Goal: Task Accomplishment & Management: Use online tool/utility

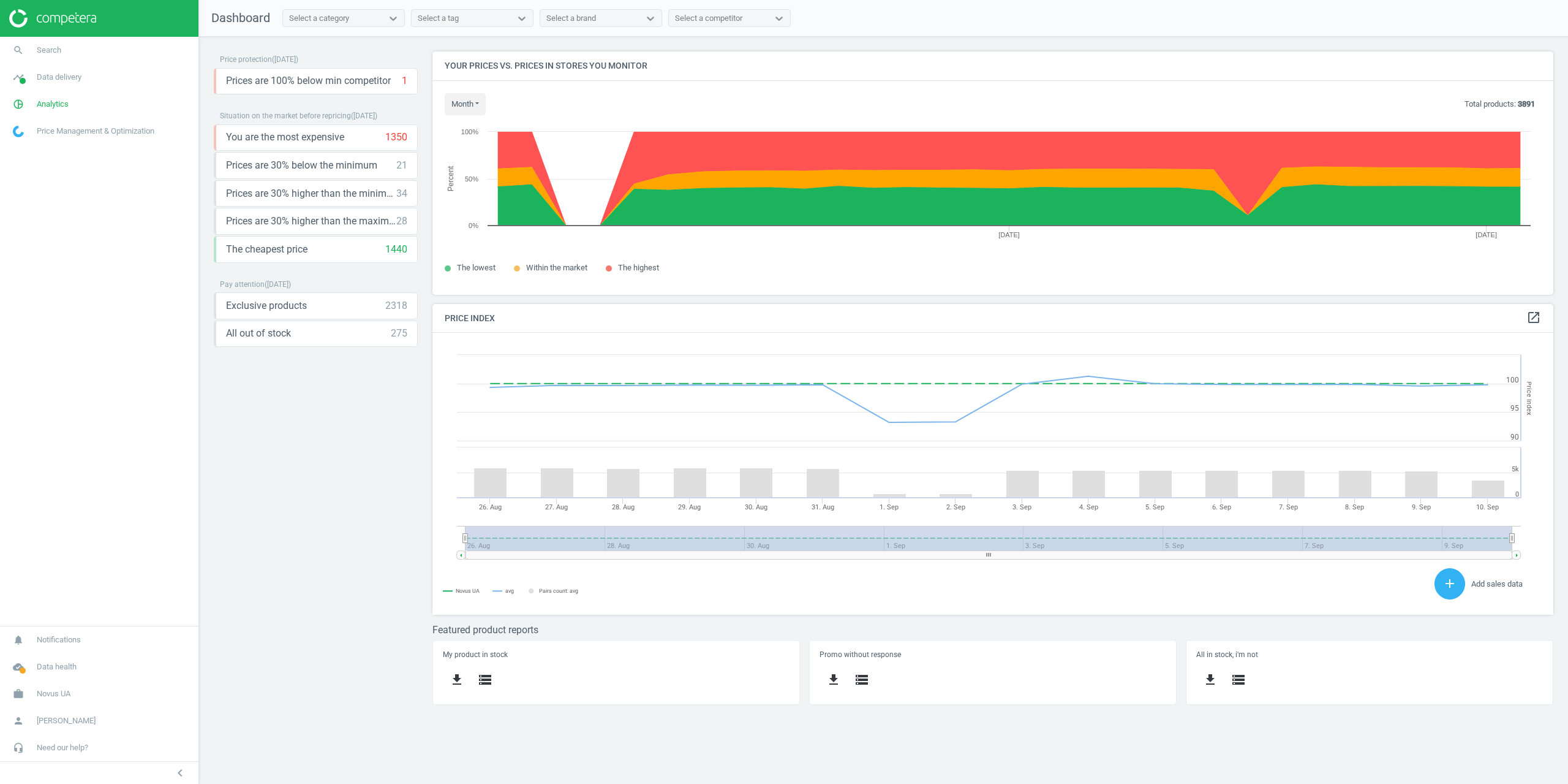
scroll to position [262, 1140]
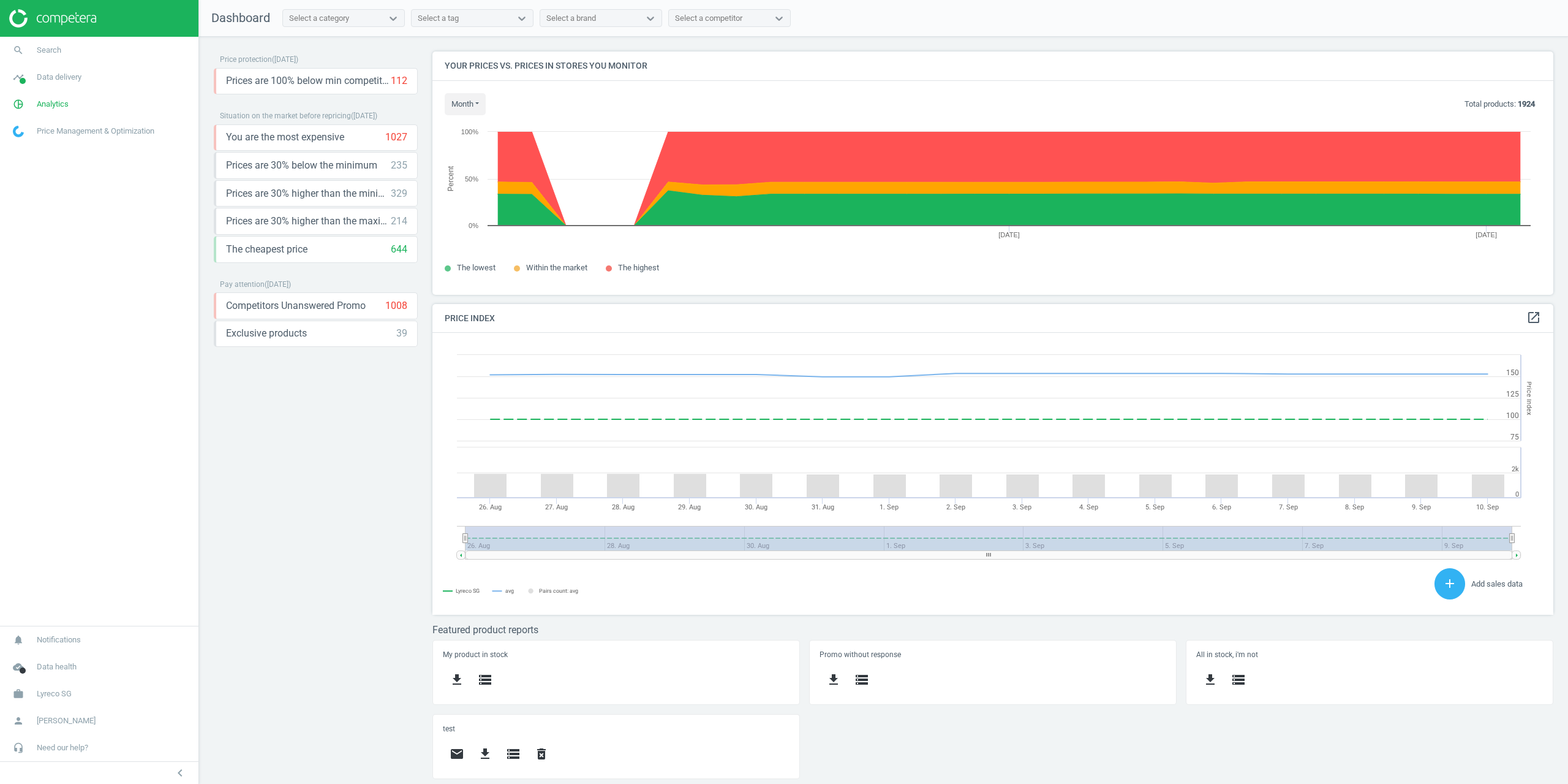
scroll to position [262, 1140]
click at [59, 113] on link "pie_chart_outlined Analytics" at bounding box center [99, 104] width 198 height 27
click at [56, 82] on span "Data delivery" at bounding box center [60, 77] width 45 height 11
click at [32, 145] on span "Matches" at bounding box center [27, 140] width 27 height 9
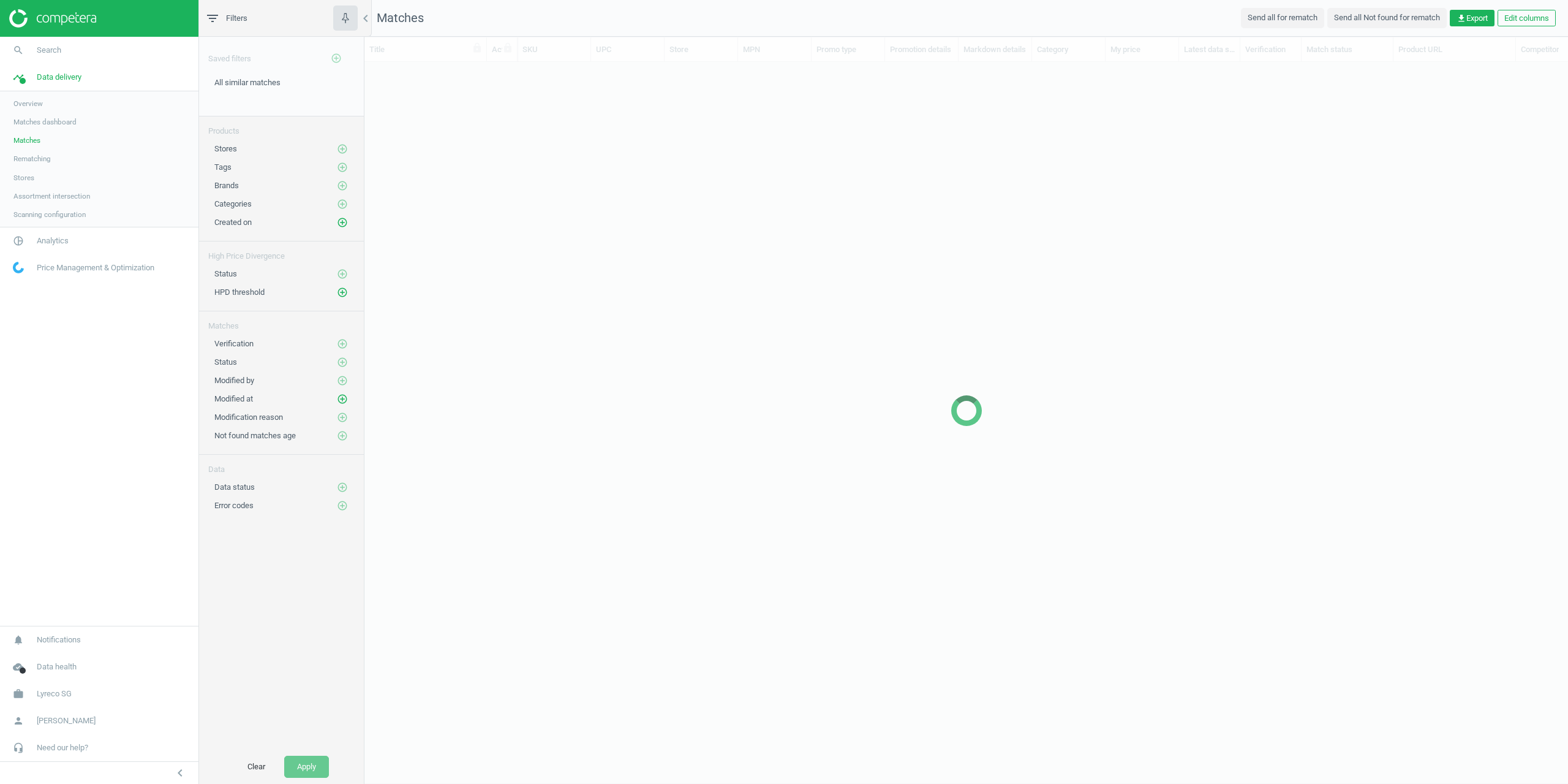
scroll to position [680, 1194]
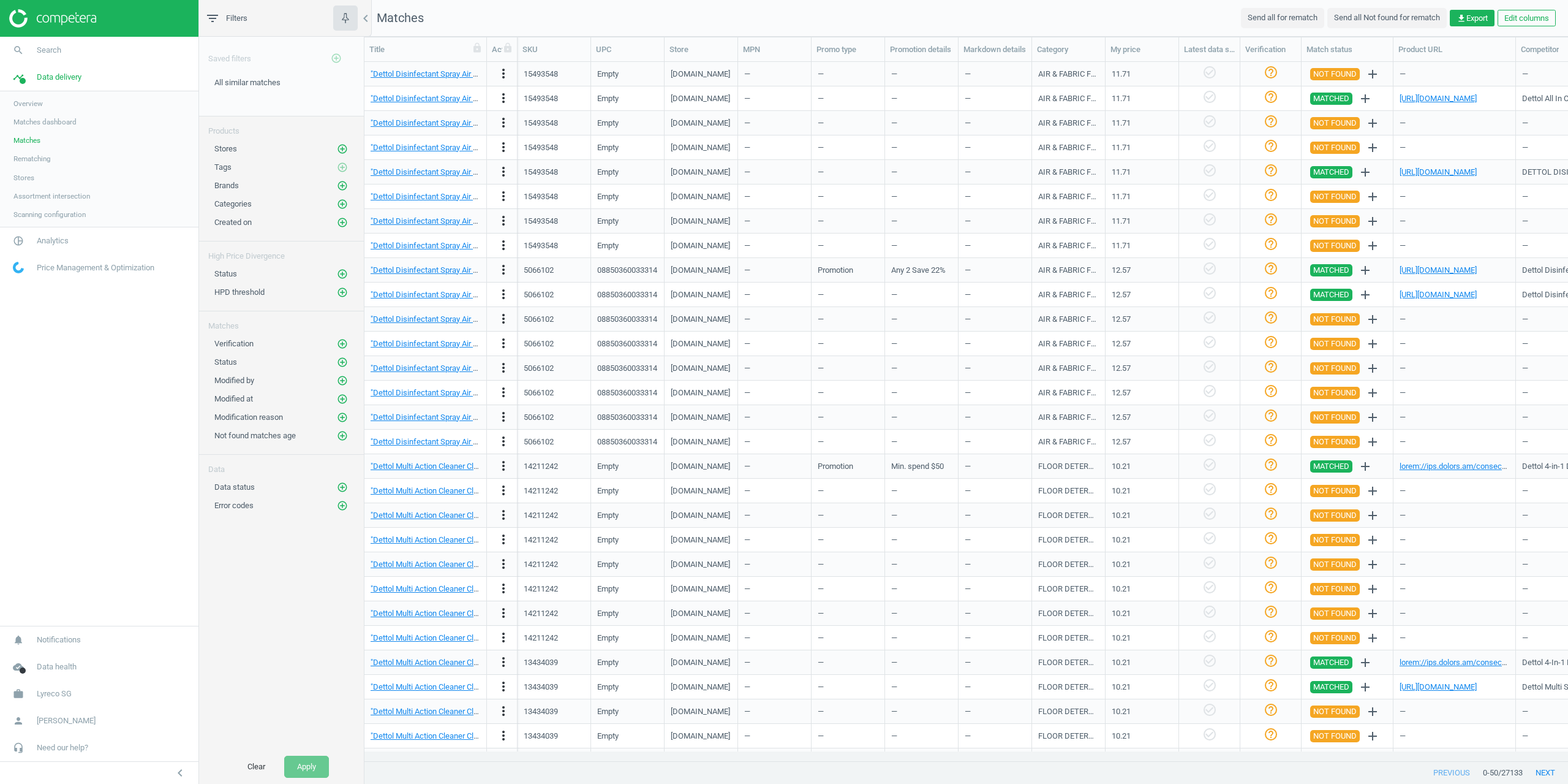
click at [28, 173] on span "Stores" at bounding box center [24, 177] width 21 height 9
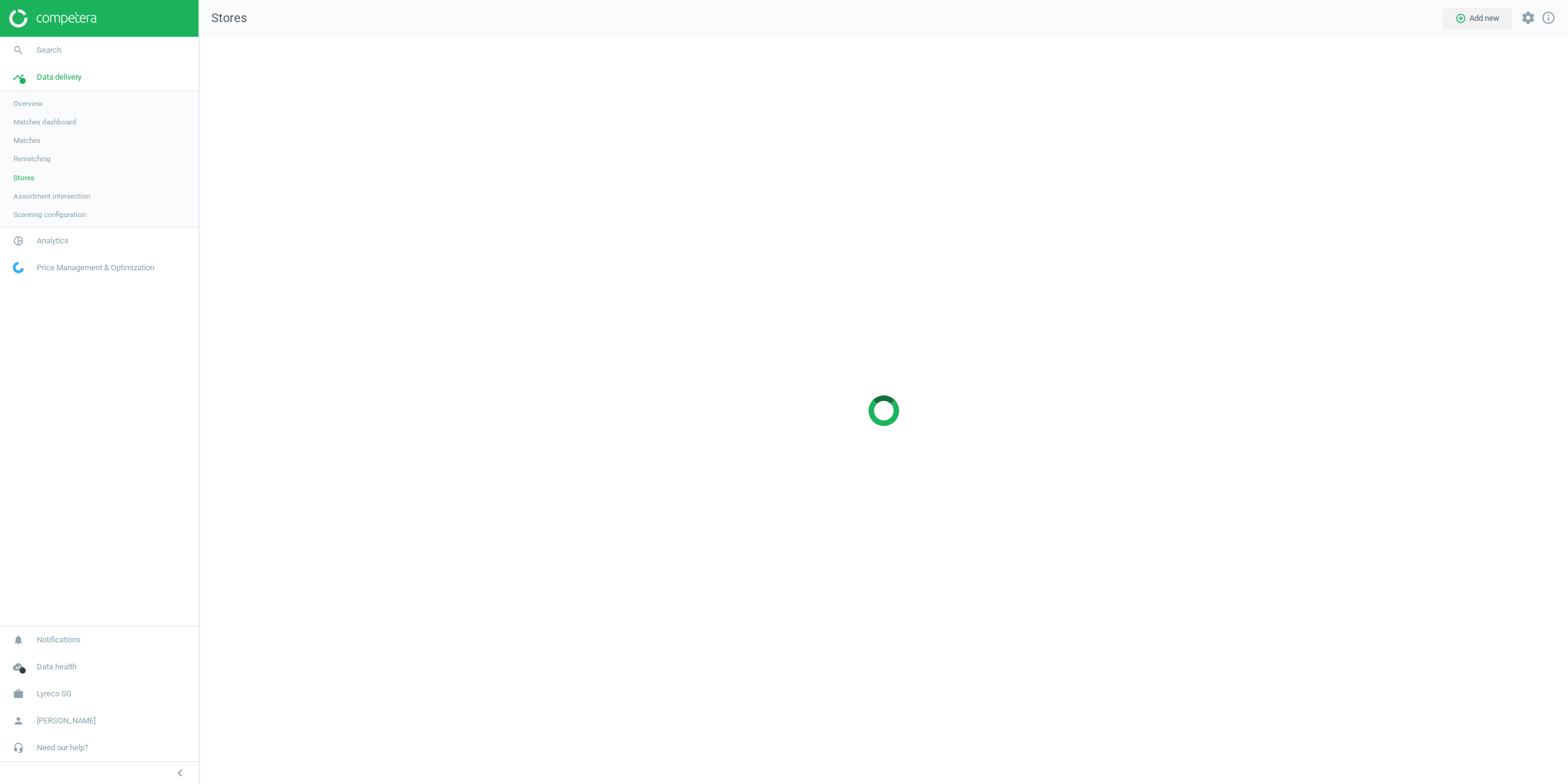
scroll to position [766, 1388]
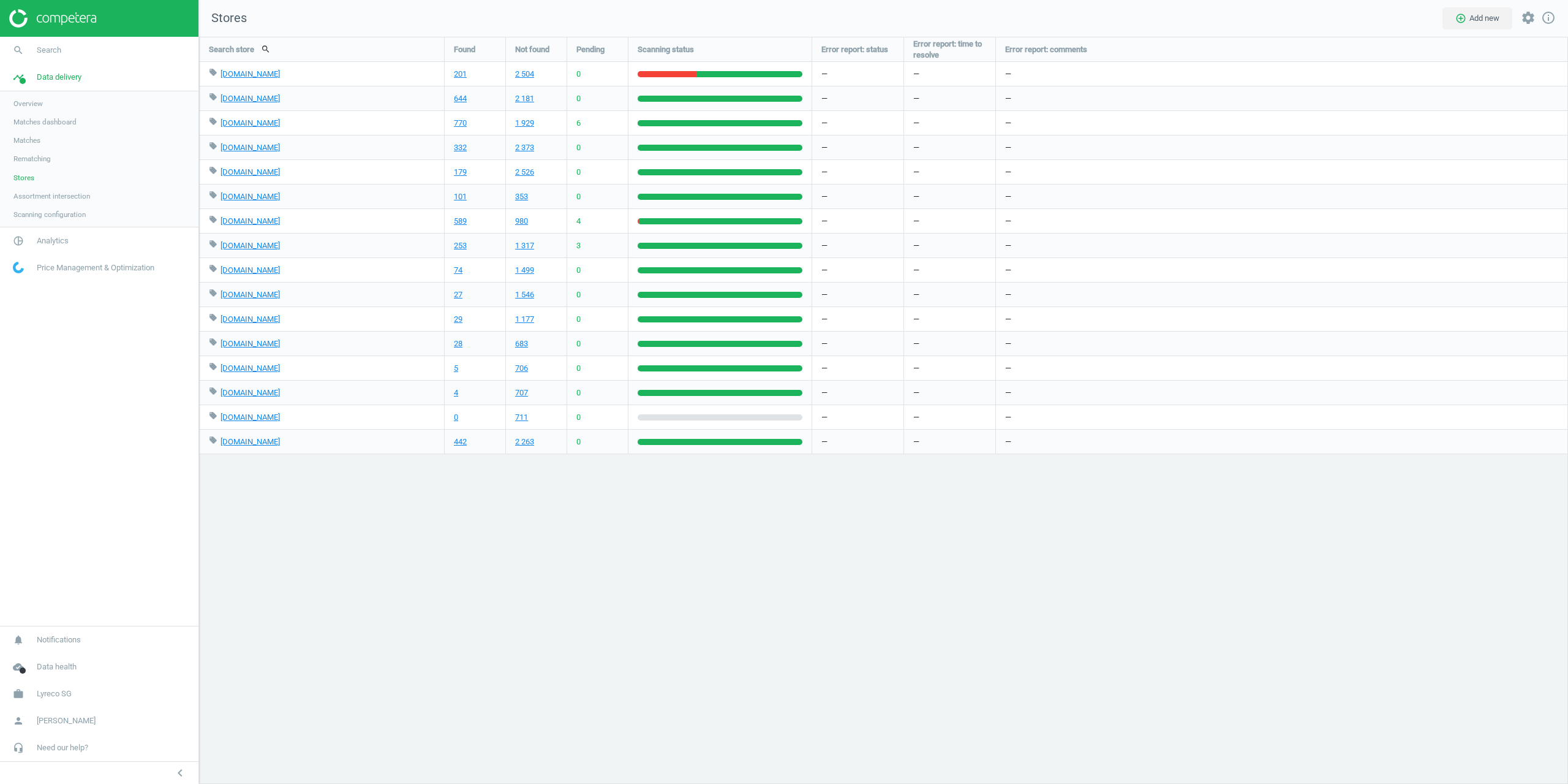
click at [411, 524] on div "Search store search Found Not found Pending Scanning status Error report: statu…" at bounding box center [883, 410] width 1369 height 747
click at [662, 72] on div at bounding box center [667, 74] width 59 height 6
click at [462, 73] on link "201" at bounding box center [460, 73] width 13 height 11
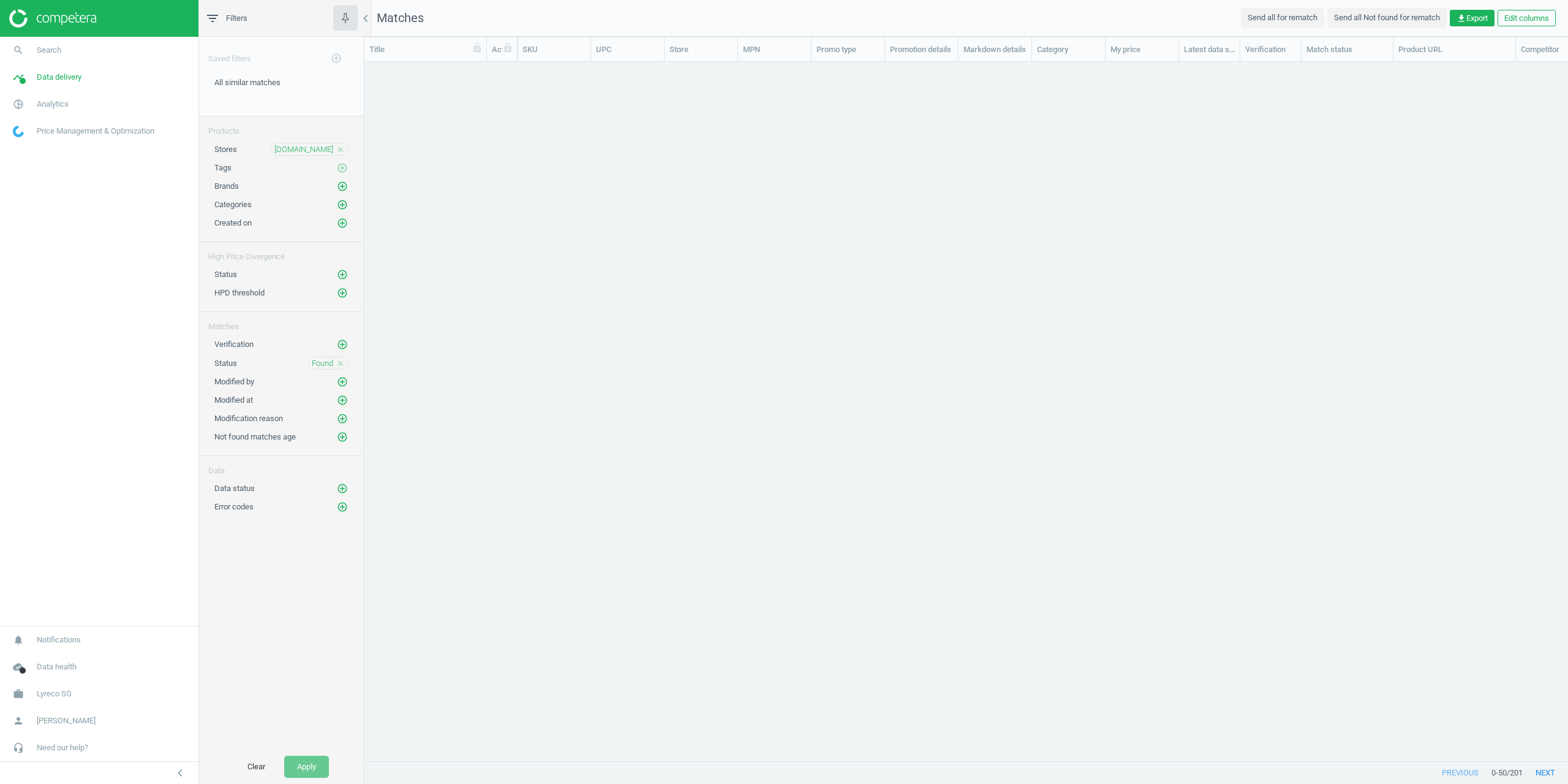
scroll to position [680, 1194]
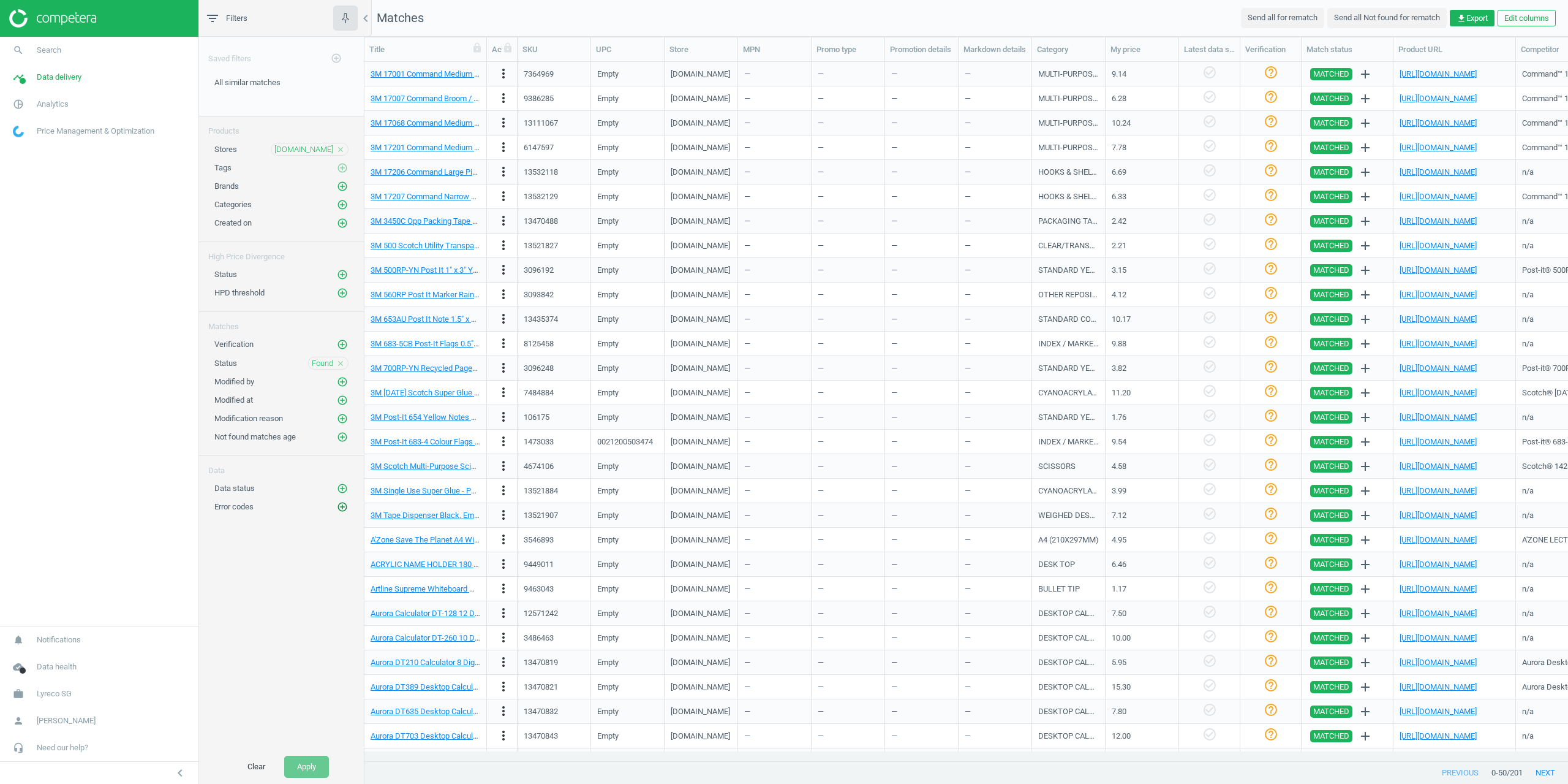
click at [346, 507] on icon "add_circle_outline" at bounding box center [342, 506] width 11 height 11
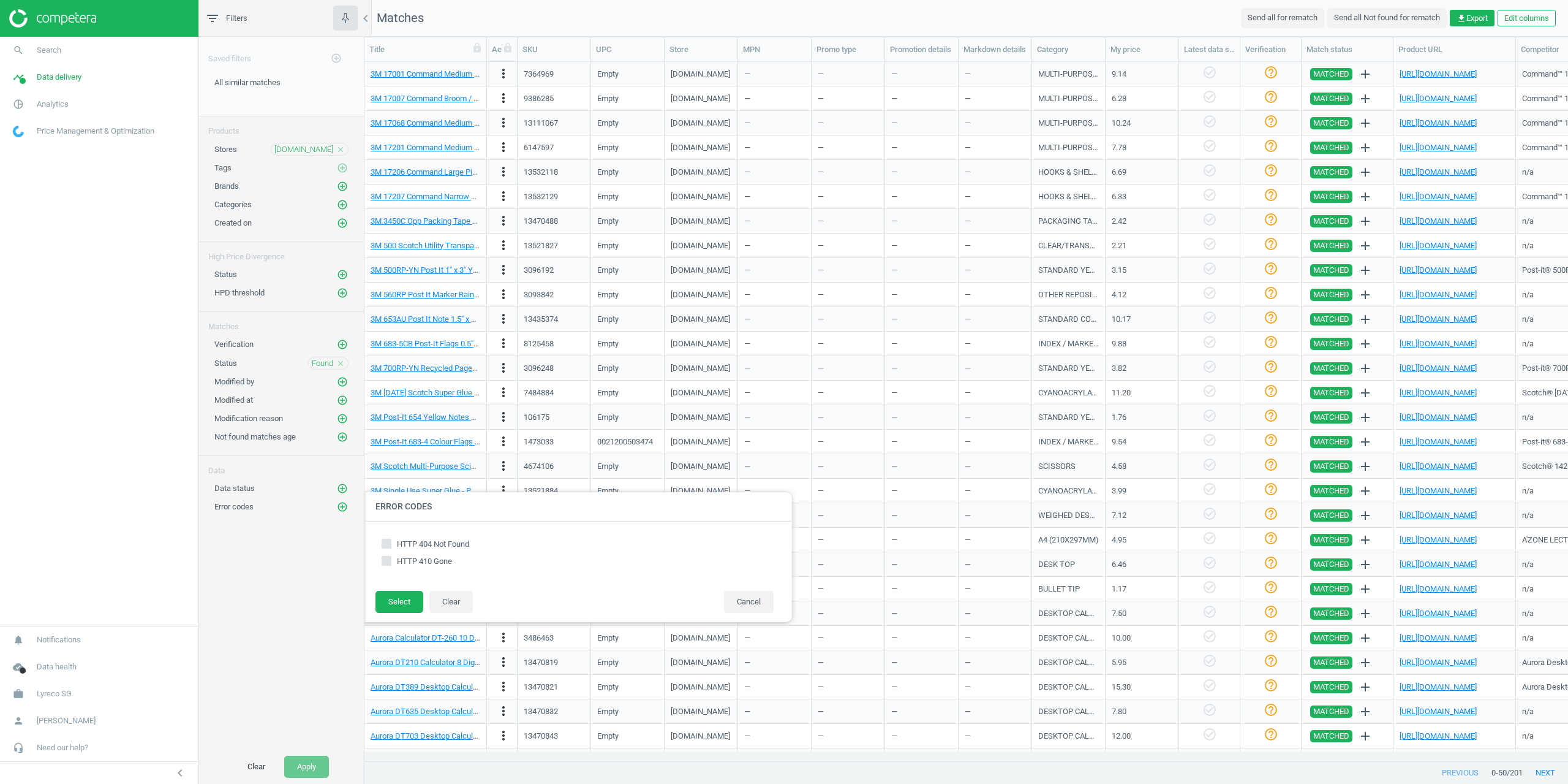
click at [329, 528] on div "Saved filters add_circle_outline All similar matches edit delete Products Store…" at bounding box center [281, 393] width 165 height 713
click at [345, 485] on icon "add_circle_outline" at bounding box center [342, 488] width 11 height 11
click at [387, 524] on input "Status with errors" at bounding box center [387, 524] width 8 height 8
checkbox input "true"
click at [398, 582] on button "Select" at bounding box center [400, 583] width 48 height 22
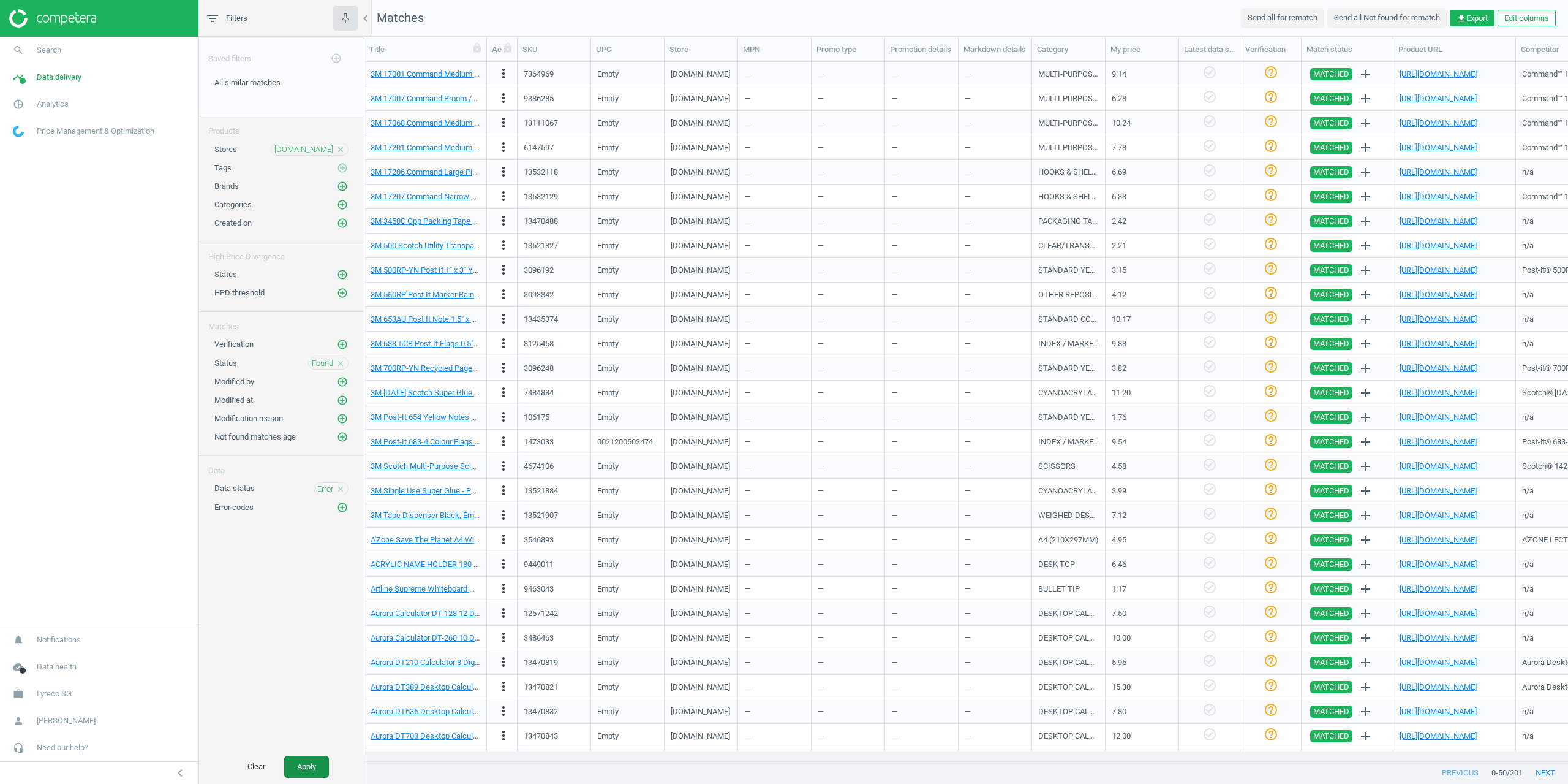
click at [320, 764] on button "Apply" at bounding box center [307, 767] width 45 height 22
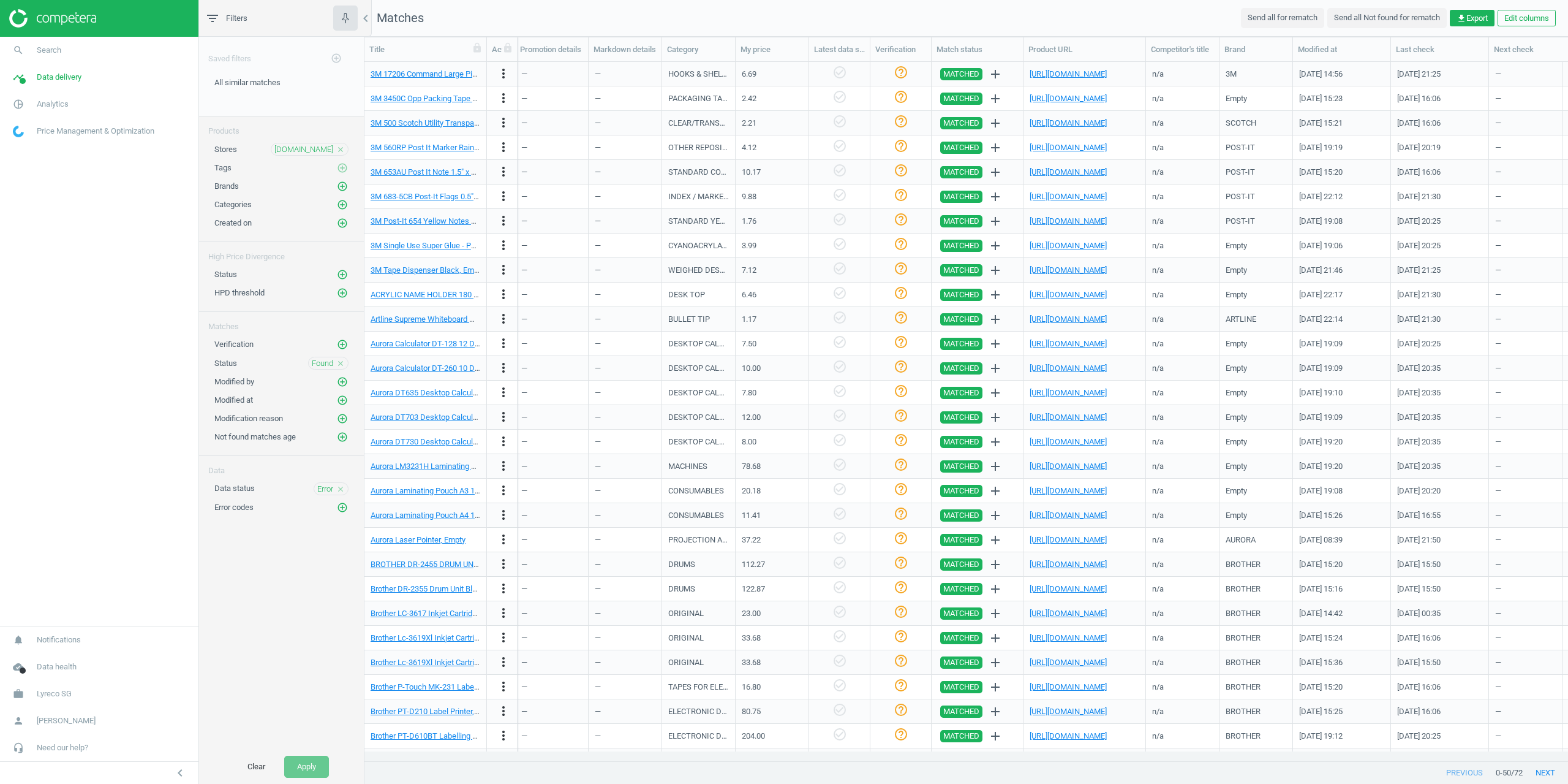
scroll to position [0, 437]
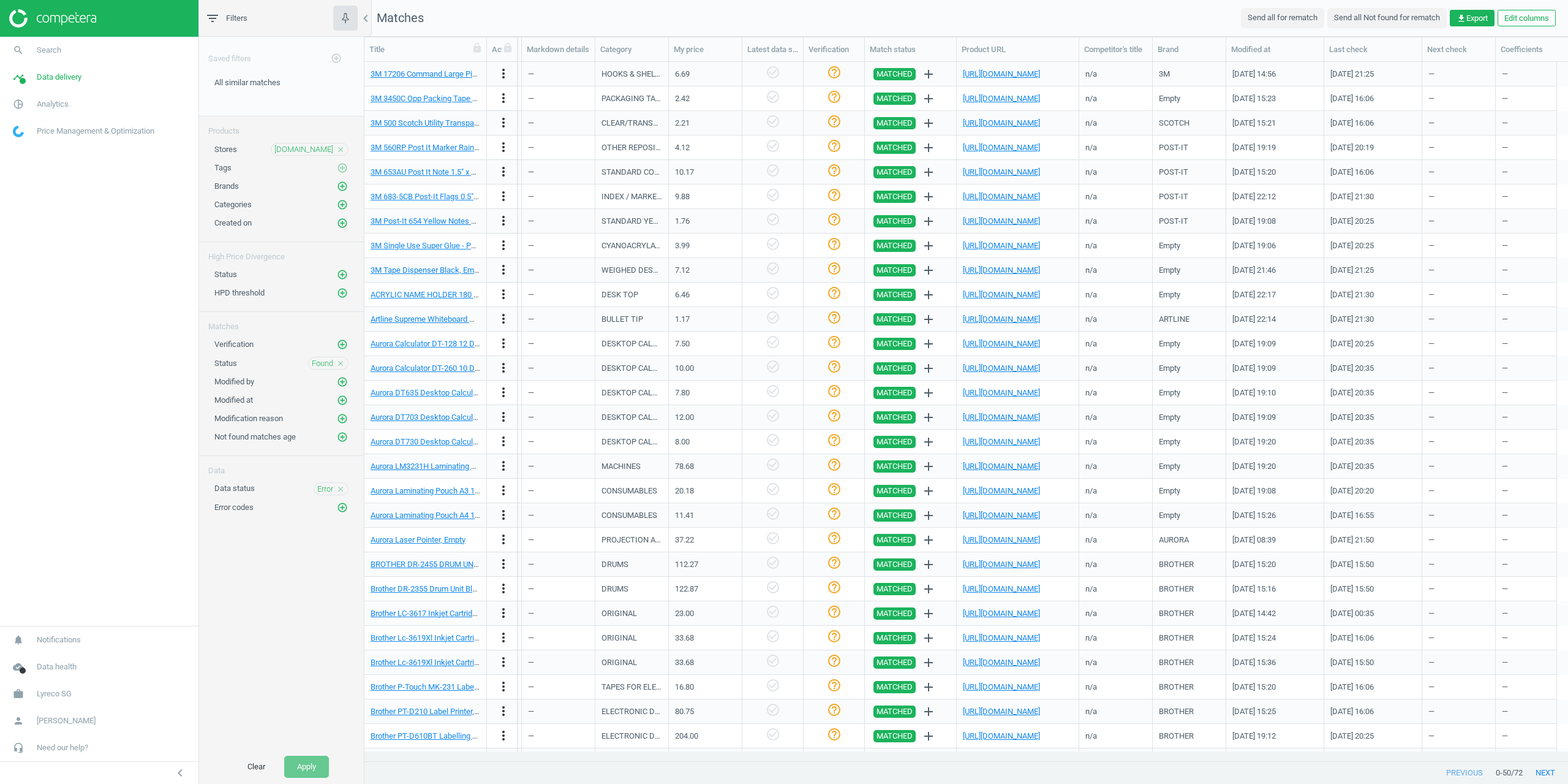
click at [656, 21] on nav "Matches Send all for rematch Send all Not found for rematch get_app Export Edit…" at bounding box center [966, 18] width 1204 height 37
drag, startPoint x: 516, startPoint y: 9, endPoint x: 544, endPoint y: 3, distance: 28.6
click at [516, 9] on nav "Matches Send all for rematch Send all Not found for rematch get_app Export Edit…" at bounding box center [966, 18] width 1204 height 37
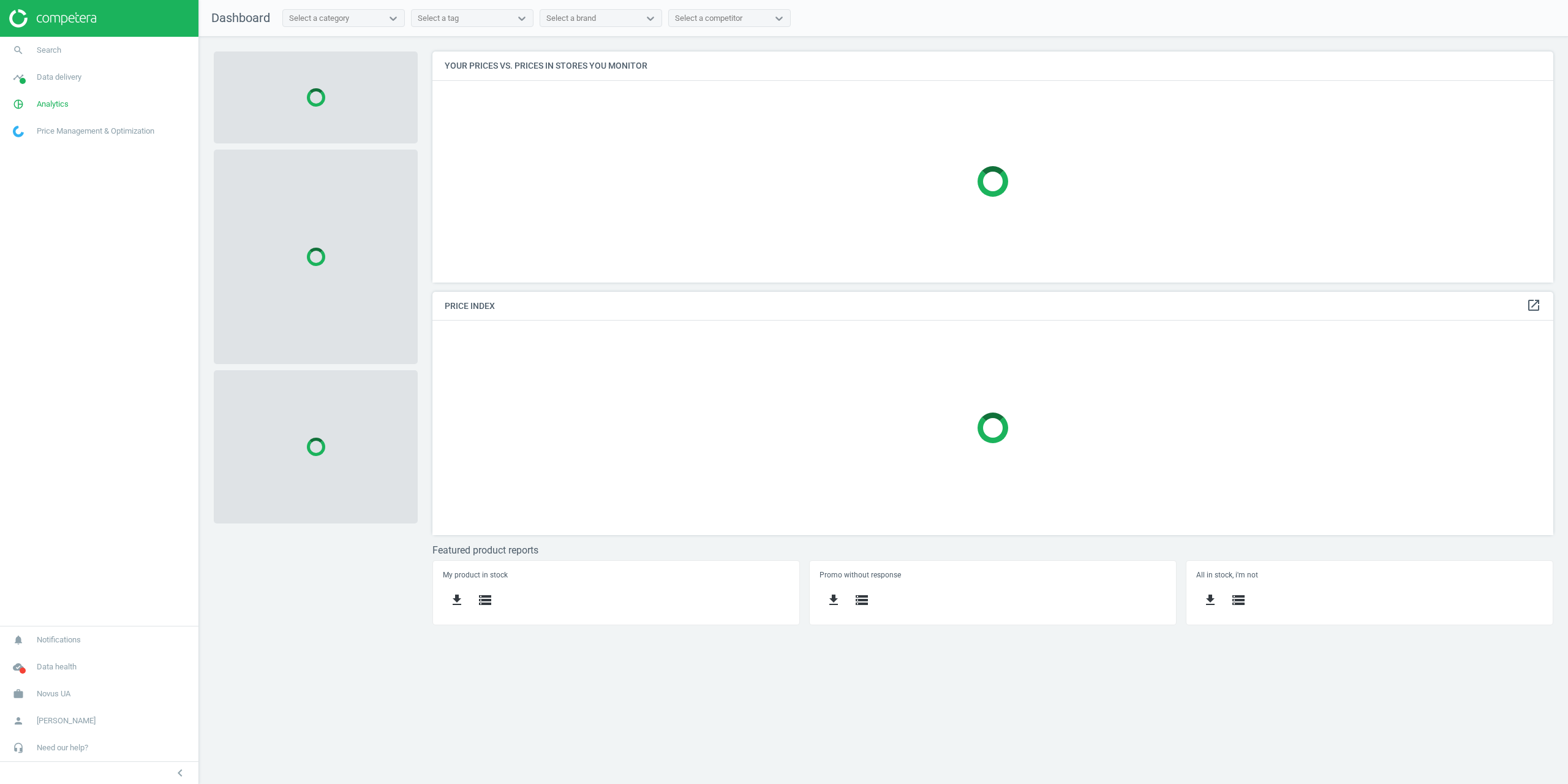
scroll to position [249, 1140]
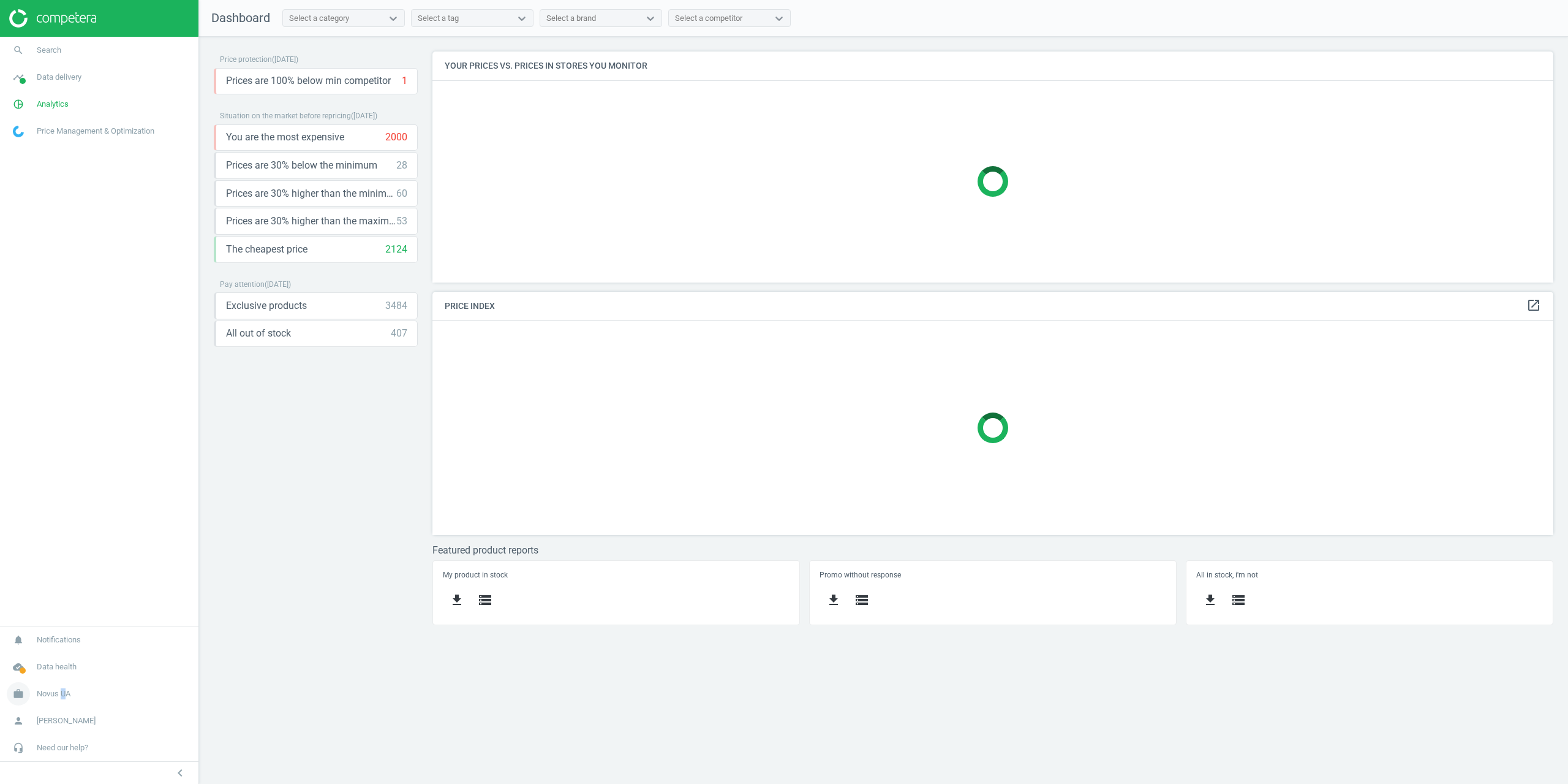
click at [63, 691] on link "work Novus UA" at bounding box center [99, 693] width 198 height 27
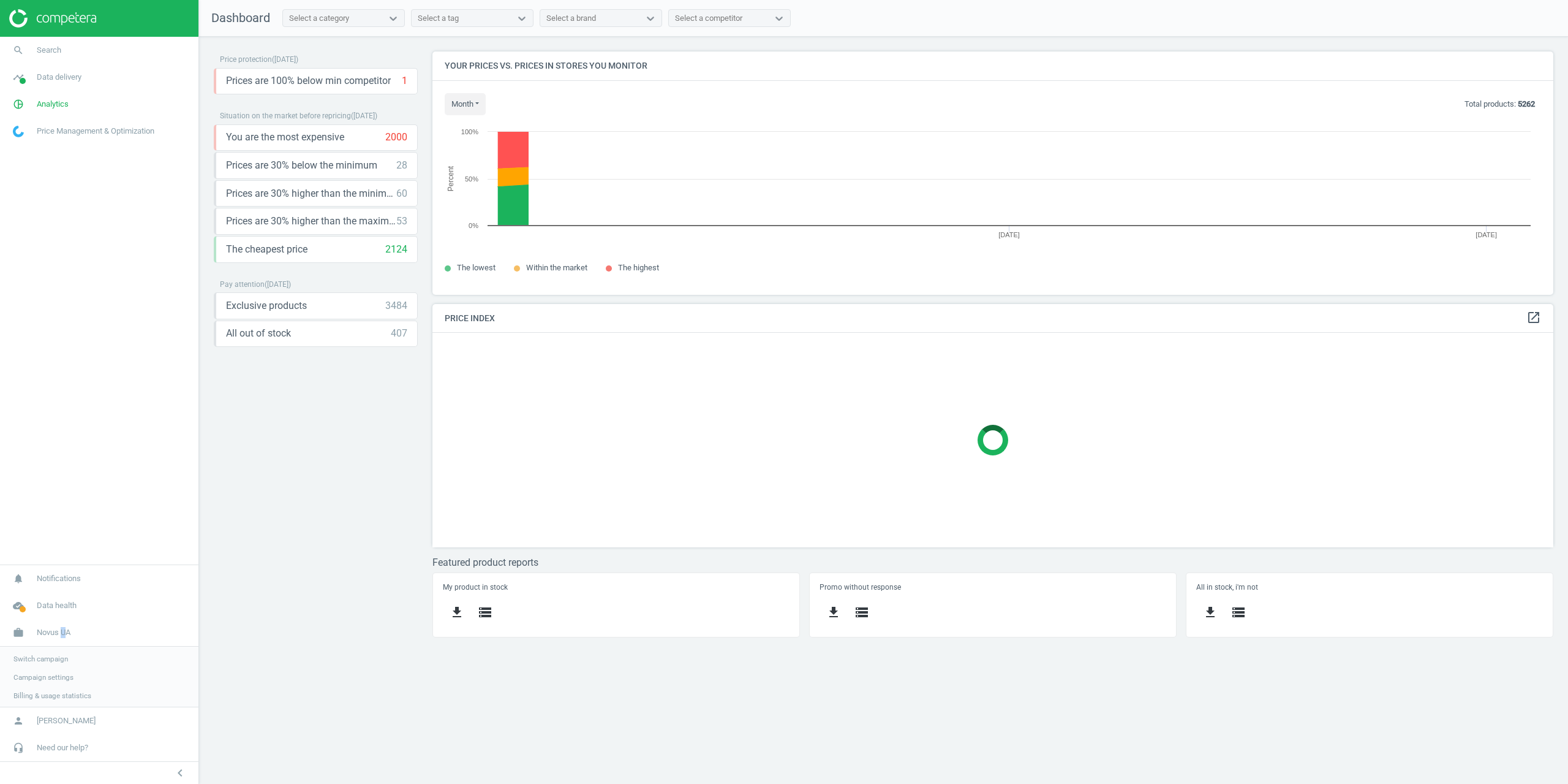
click at [63, 679] on span "Campaign settings" at bounding box center [44, 676] width 60 height 9
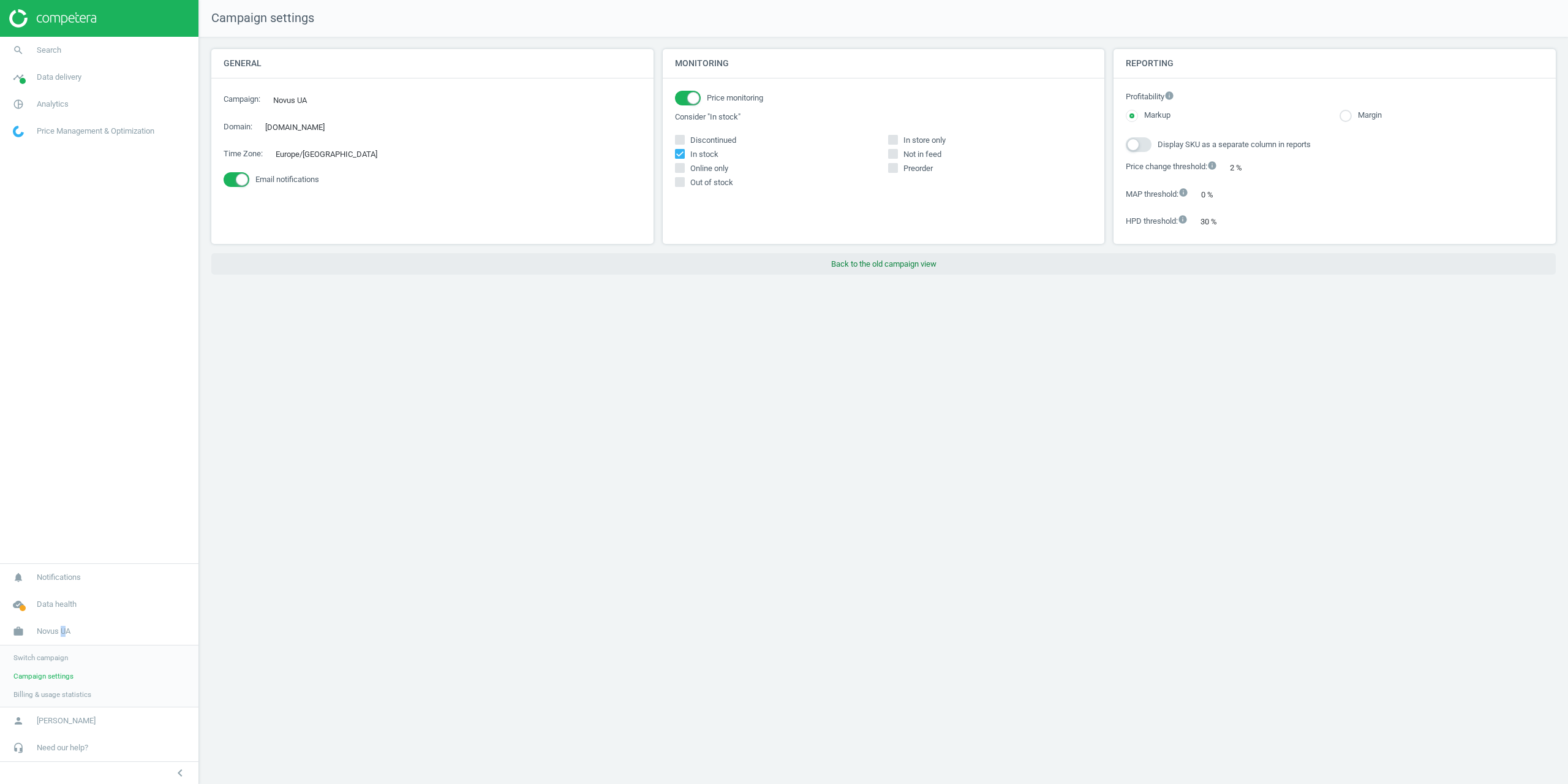
click at [848, 263] on button "Back to the old campaign view" at bounding box center [884, 264] width 1345 height 22
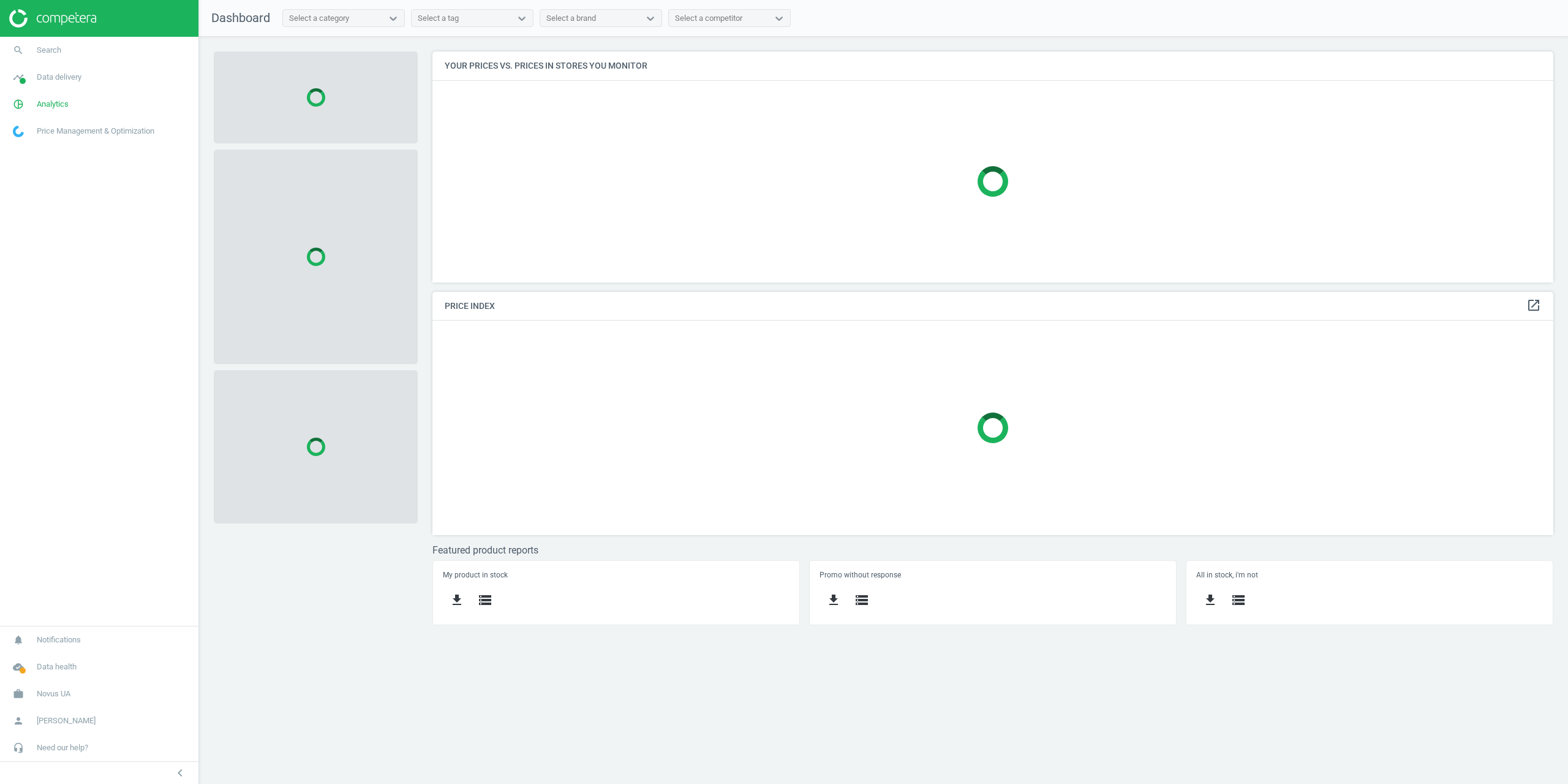
scroll to position [249, 1140]
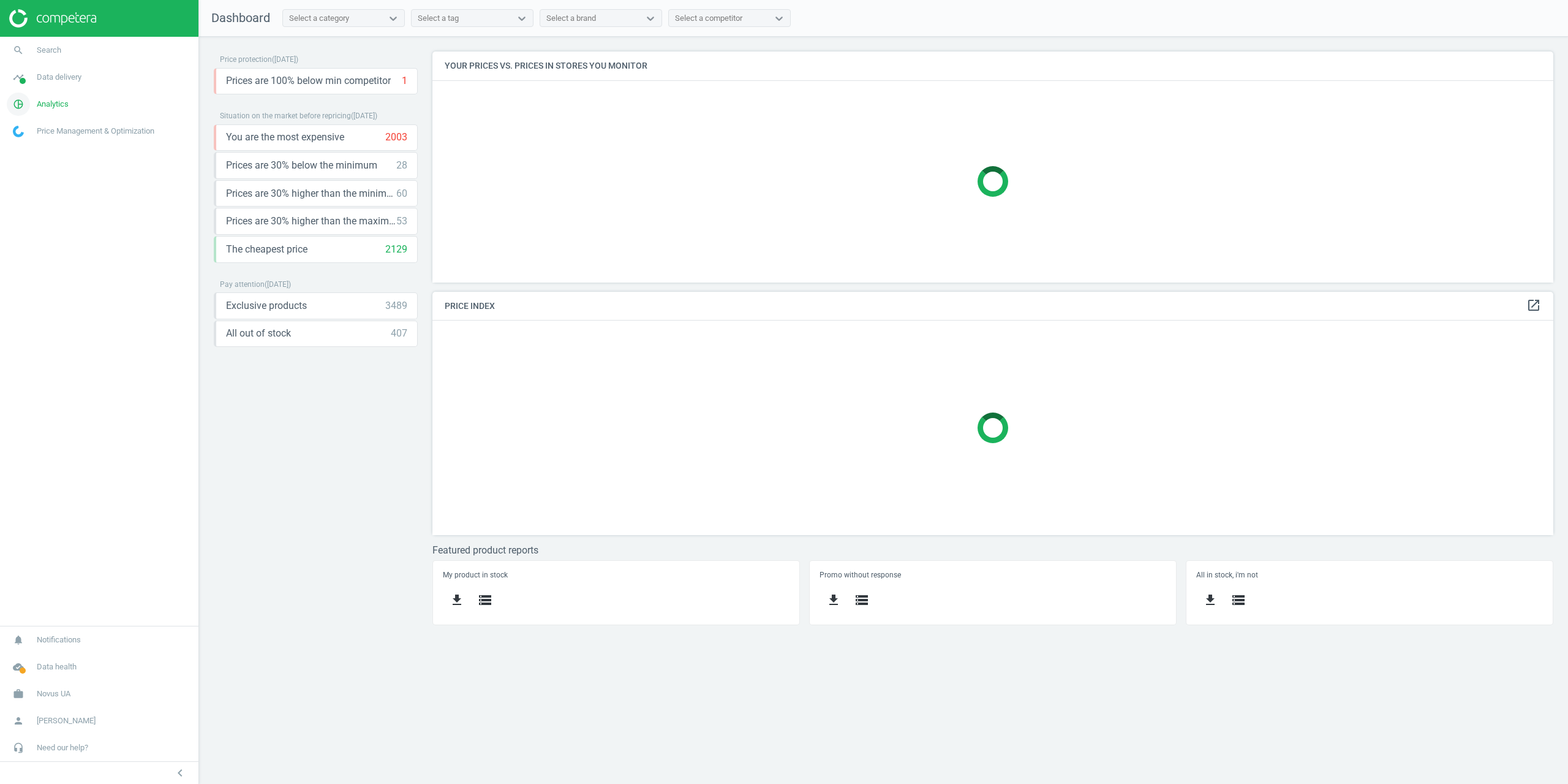
click at [60, 104] on span "Analytics" at bounding box center [53, 104] width 32 height 11
click at [27, 153] on span "Products" at bounding box center [28, 148] width 29 height 9
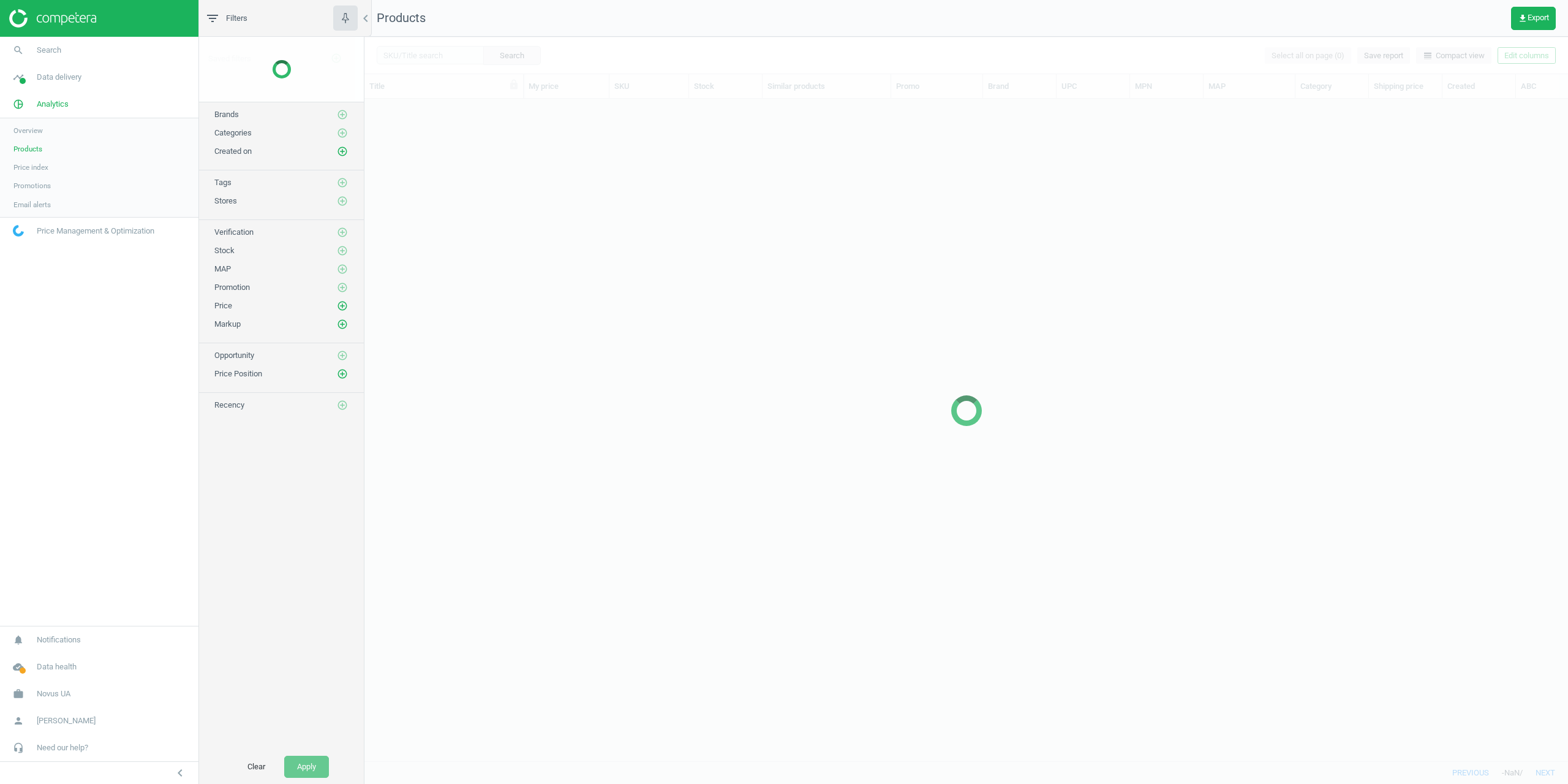
scroll to position [644, 1194]
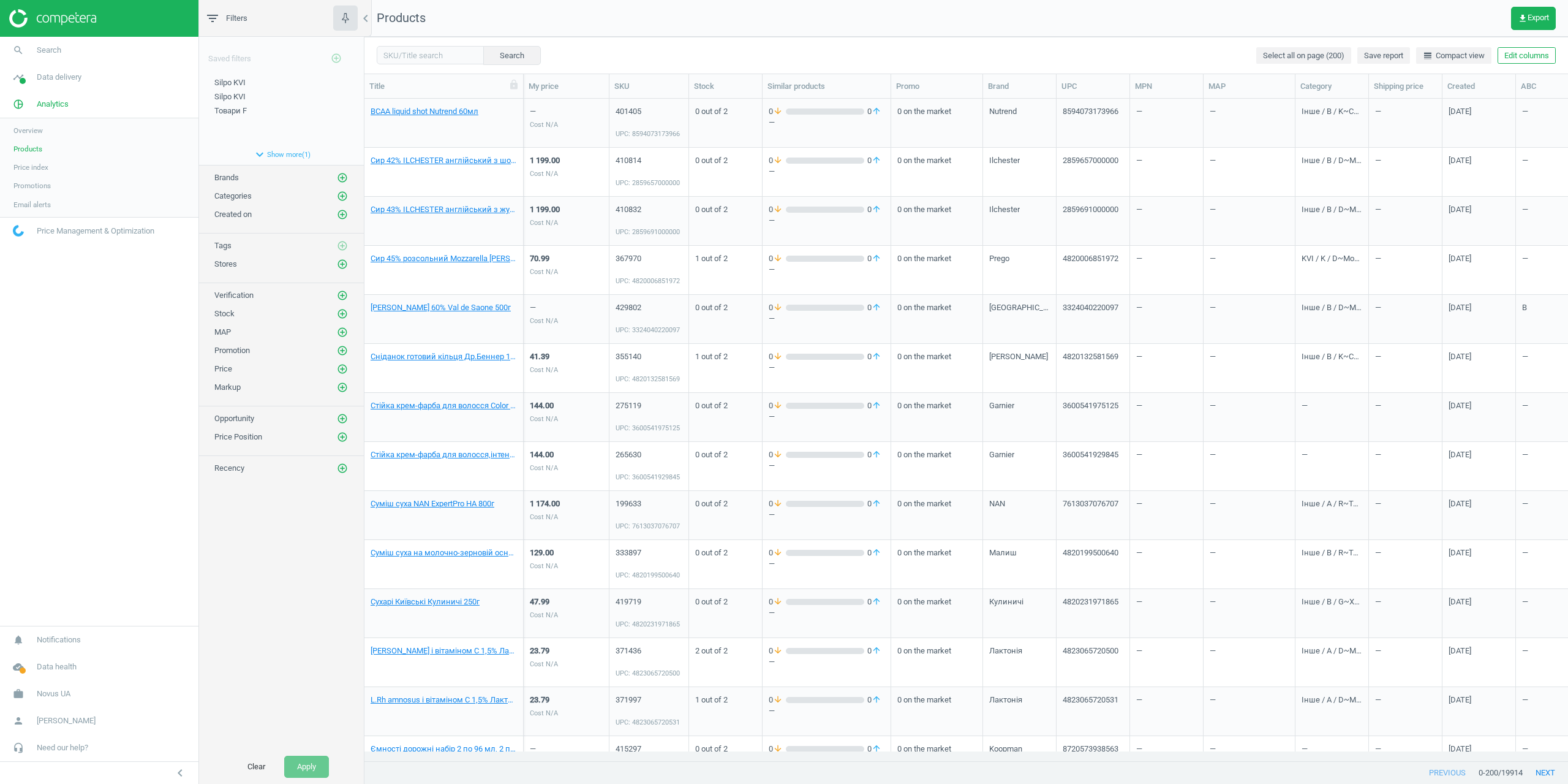
click at [783, 33] on nav "Products get_app Export" at bounding box center [966, 18] width 1204 height 37
click at [1536, 21] on span "get_app Export" at bounding box center [1533, 18] width 31 height 9
click at [1408, 116] on button "insert_drive_file Extended report (CSV)" at bounding box center [1448, 116] width 213 height 23
